Goal: Check status

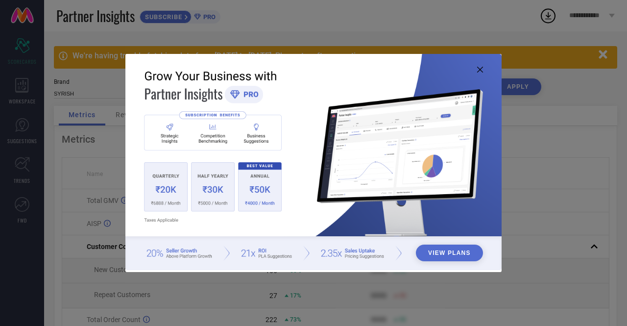
click at [477, 68] on icon at bounding box center [480, 70] width 6 height 6
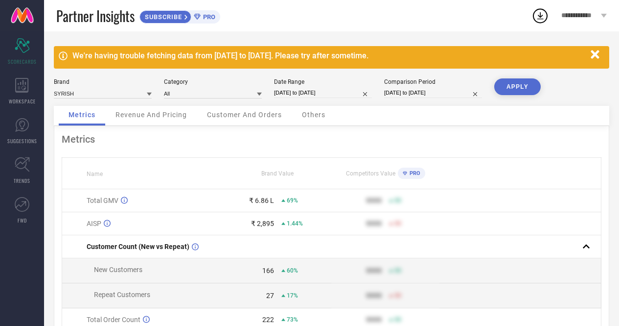
select select "8"
select select "2025"
select select "9"
select select "2025"
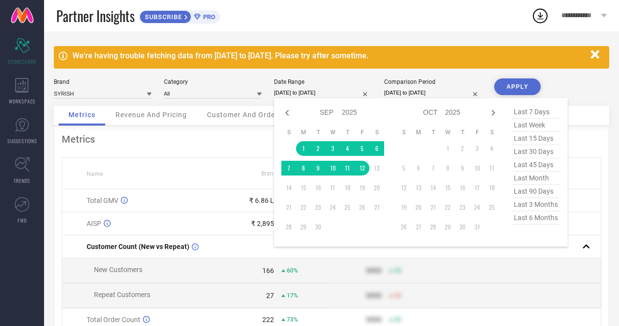
click at [302, 90] on input "[DATE] to [DATE]" at bounding box center [323, 93] width 98 height 10
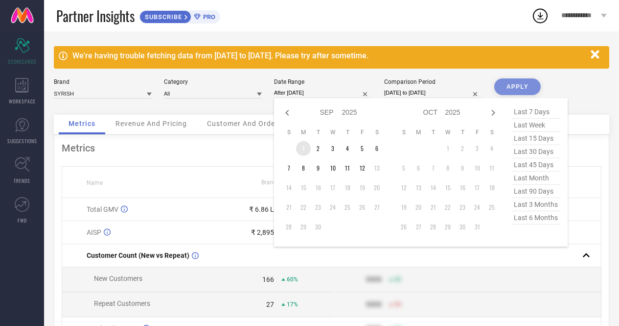
click at [301, 148] on td "1" at bounding box center [303, 148] width 15 height 15
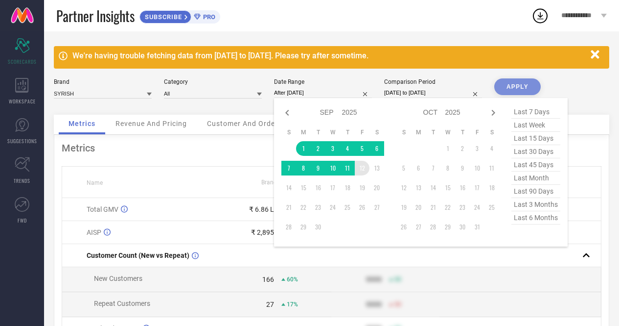
type input "[DATE] to [DATE]"
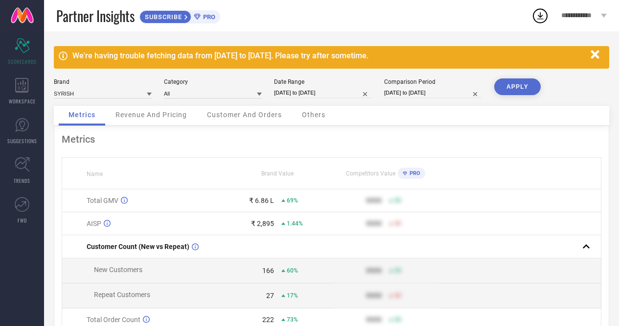
click at [516, 87] on button "APPLY" at bounding box center [517, 86] width 47 height 17
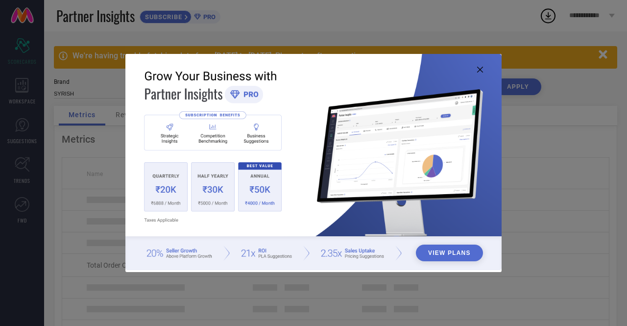
click at [482, 68] on icon at bounding box center [480, 70] width 6 height 6
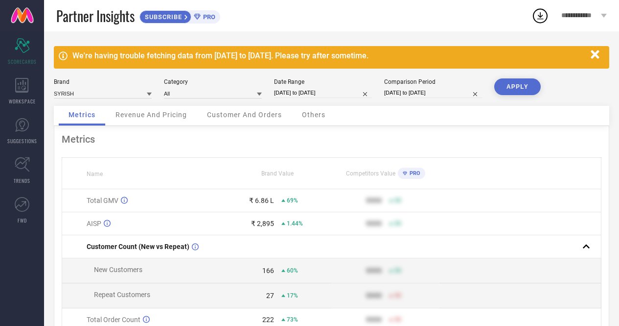
click at [510, 86] on button "APPLY" at bounding box center [517, 86] width 47 height 17
drag, startPoint x: 269, startPoint y: 203, endPoint x: 255, endPoint y: 203, distance: 14.7
click at [255, 203] on div "₹ 6.86 L" at bounding box center [261, 200] width 25 height 8
select select "8"
select select "2025"
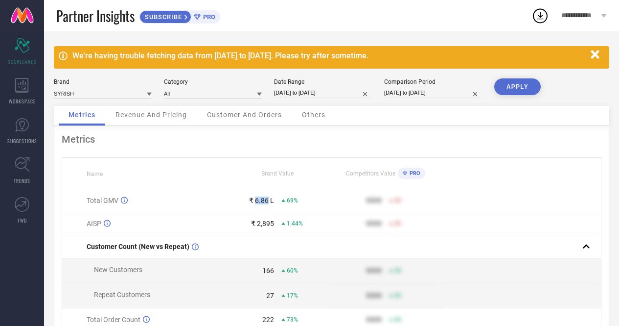
select select "9"
select select "2025"
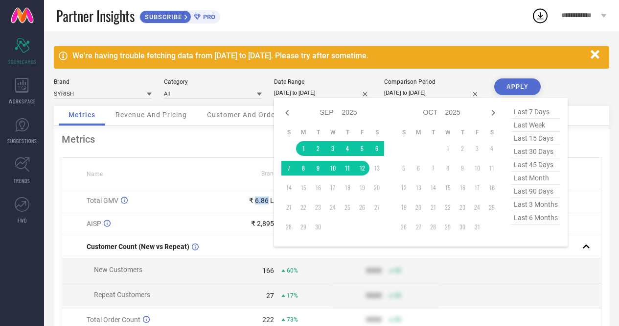
click at [299, 93] on input "[DATE] to [DATE]" at bounding box center [323, 93] width 98 height 10
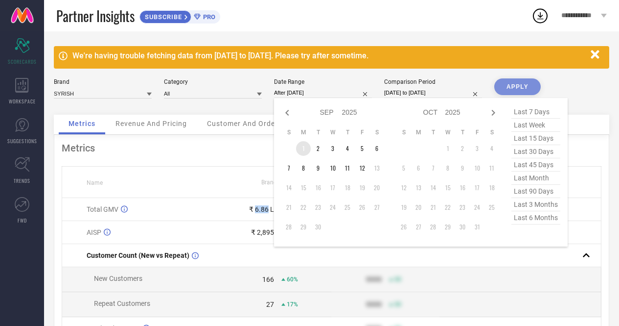
click at [303, 149] on td "1" at bounding box center [303, 148] width 15 height 15
type input "[DATE] to [DATE]"
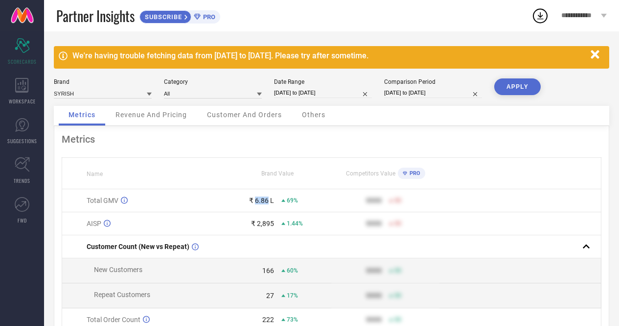
click at [506, 84] on button "APPLY" at bounding box center [517, 86] width 47 height 17
select select "8"
select select "2025"
select select "9"
select select "2025"
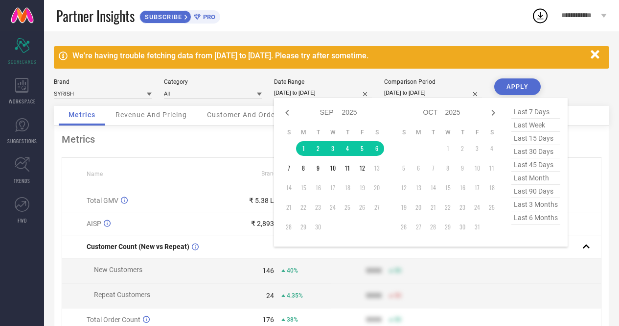
click at [321, 93] on input "[DATE] to [DATE]" at bounding box center [323, 93] width 98 height 10
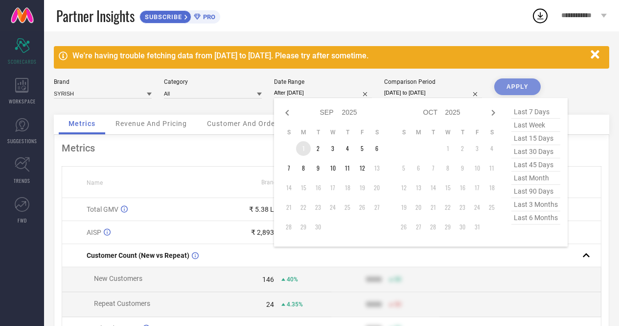
click at [302, 151] on td "1" at bounding box center [303, 148] width 15 height 15
type input "[DATE] to [DATE]"
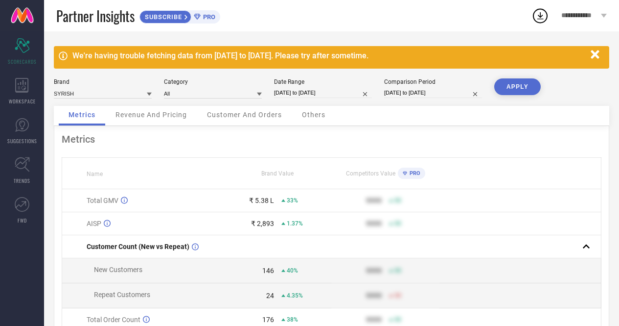
click at [514, 86] on button "APPLY" at bounding box center [517, 86] width 47 height 17
select select "8"
select select "2025"
select select "9"
select select "2025"
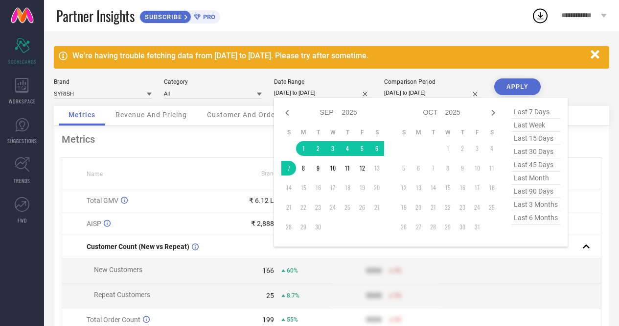
click at [312, 92] on input "[DATE] to [DATE]" at bounding box center [323, 93] width 98 height 10
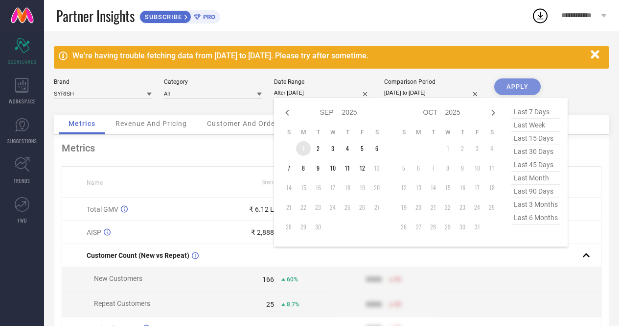
click at [305, 149] on td "1" at bounding box center [303, 148] width 15 height 15
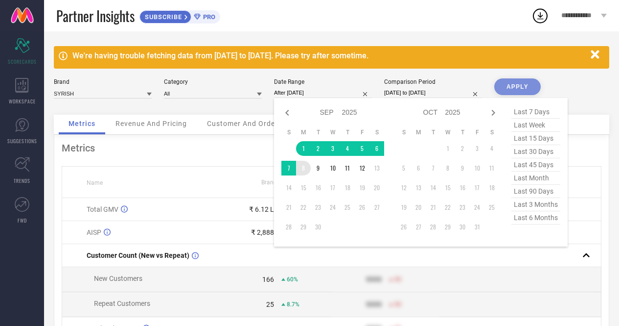
type input "[DATE] to [DATE]"
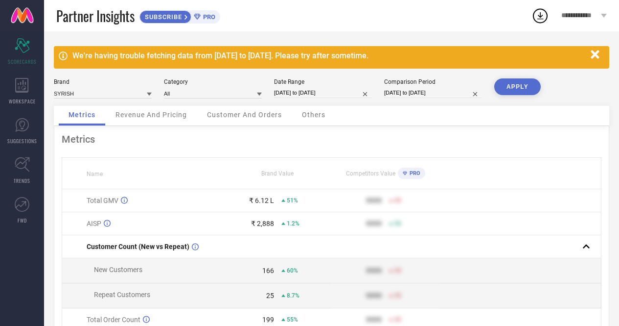
click at [516, 84] on button "APPLY" at bounding box center [517, 86] width 47 height 17
